Goal: Download file/media

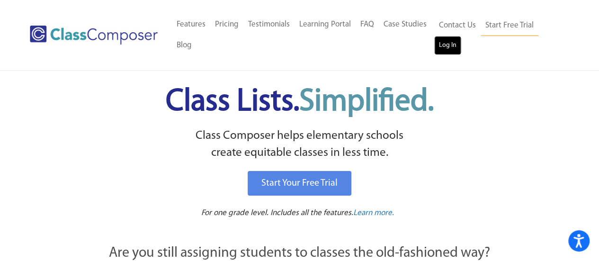
click at [448, 44] on link "Log In" at bounding box center [448, 45] width 27 height 19
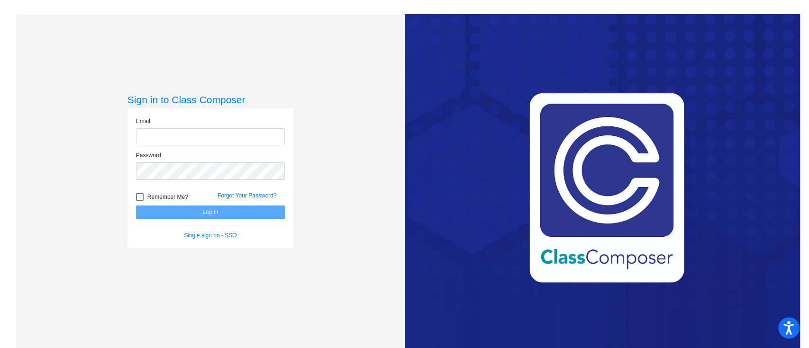
type input "hannah.korschgen@irsd.k12.de.us"
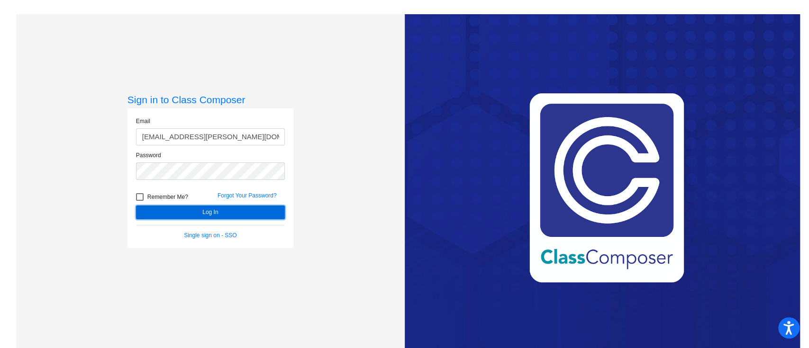
click at [247, 212] on button "Log In" at bounding box center [210, 213] width 149 height 14
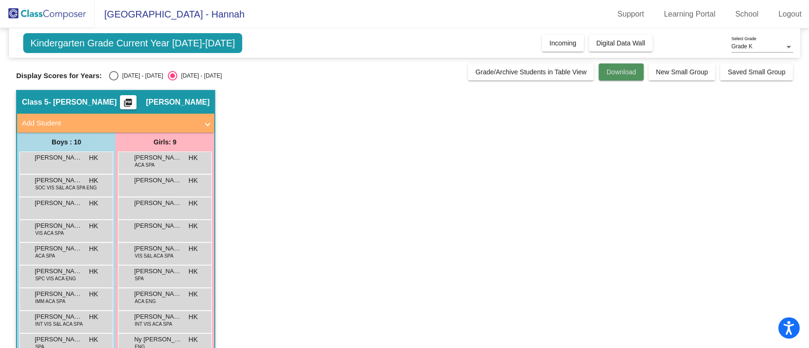
click at [601, 68] on button "Download" at bounding box center [620, 71] width 45 height 17
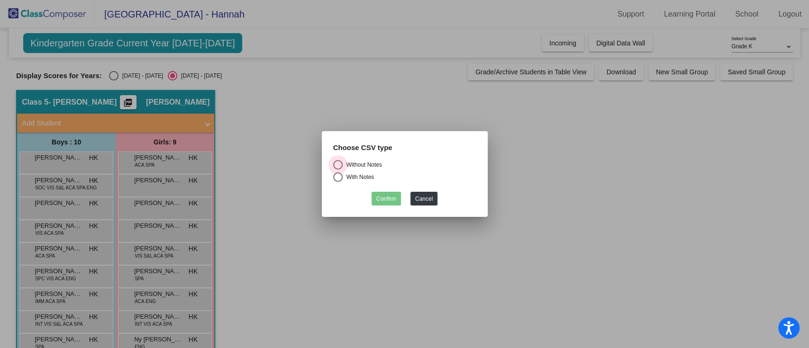
click at [346, 166] on div "Without Notes" at bounding box center [362, 165] width 39 height 9
click at [338, 170] on input "Without Notes" at bounding box center [337, 170] width 0 height 0
radio input "true"
click at [385, 198] on button "Confirm" at bounding box center [386, 199] width 29 height 14
